Goal: Task Accomplishment & Management: Use online tool/utility

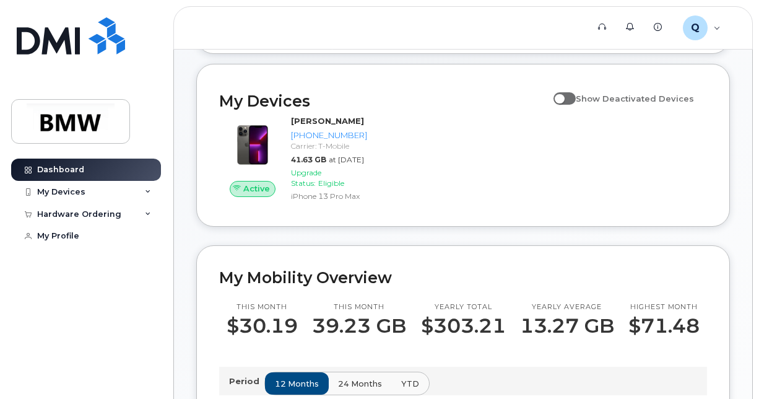
scroll to position [110, 0]
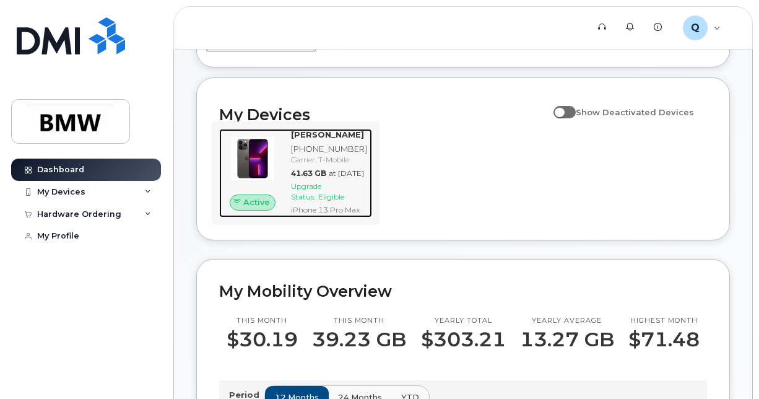
click at [309, 201] on span "Upgrade Status:" at bounding box center [306, 191] width 30 height 20
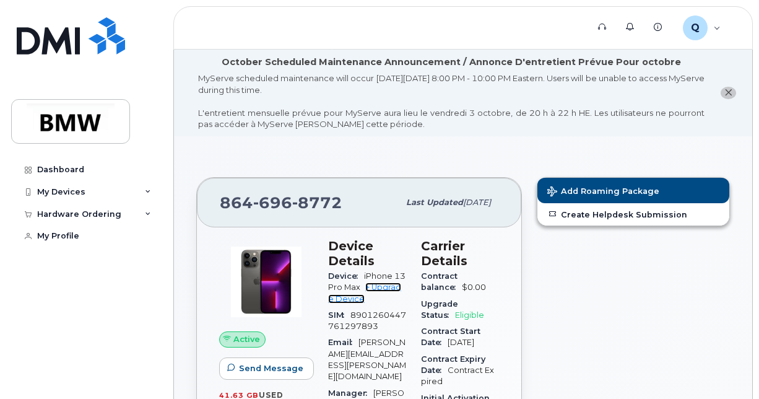
click at [383, 291] on link "+ Upgrade Device" at bounding box center [364, 292] width 73 height 20
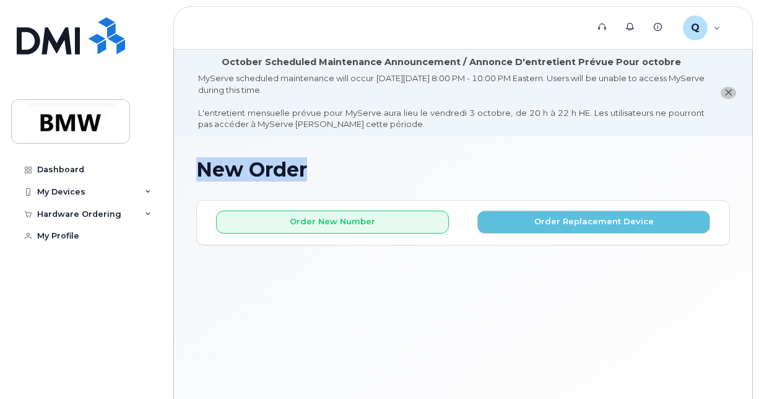
drag, startPoint x: 758, startPoint y: 103, endPoint x: 759, endPoint y: 176, distance: 73.0
click at [758, 176] on html "Support Alerts Knowledge Base Q QTD0390 Employee English Français Sign out Dash…" at bounding box center [379, 245] width 759 height 491
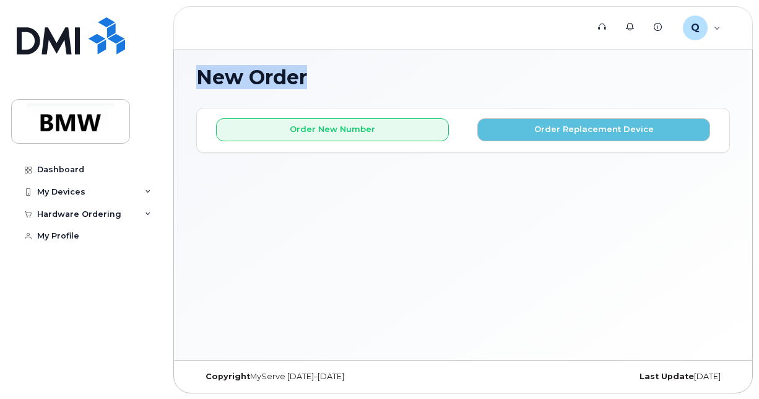
scroll to position [22, 0]
